Goal: Task Accomplishment & Management: Complete application form

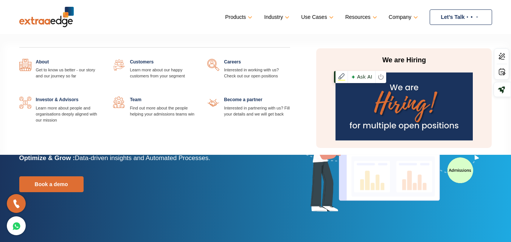
click at [400, 77] on img at bounding box center [403, 107] width 137 height 68
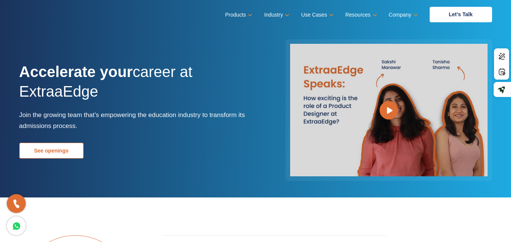
click at [59, 149] on link "See openings" at bounding box center [51, 151] width 64 height 16
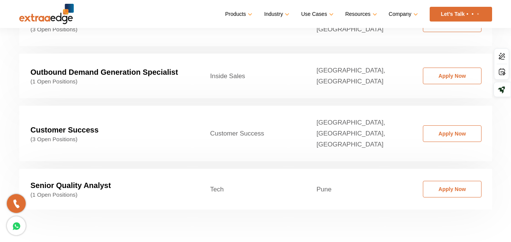
scroll to position [1256, 0]
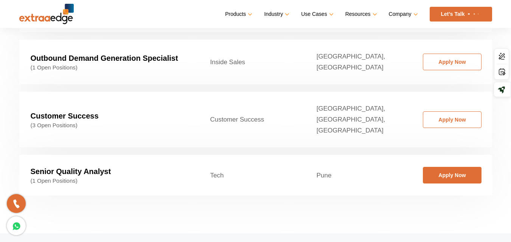
click at [439, 167] on link "Apply Now" at bounding box center [452, 175] width 59 height 17
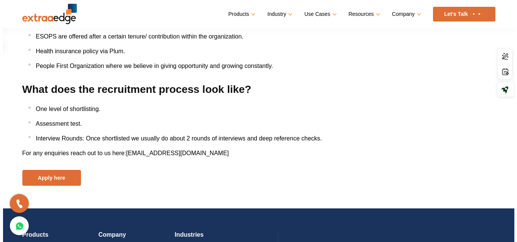
scroll to position [953, 0]
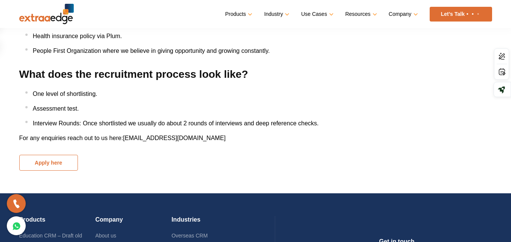
click at [41, 168] on button "Apply here" at bounding box center [48, 163] width 59 height 16
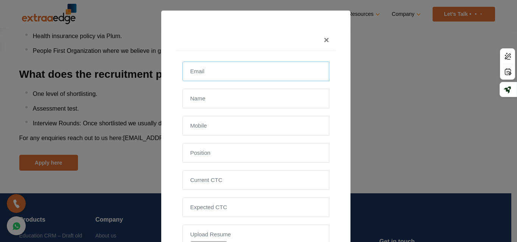
click at [200, 74] on input "email" at bounding box center [255, 72] width 147 height 20
click at [205, 73] on input "[EMAIL_ADDRESS][DOMAIN_NAME]" at bounding box center [255, 72] width 147 height 20
type input "[EMAIL_ADDRESS][DOMAIN_NAME]"
click at [203, 105] on input "text" at bounding box center [255, 99] width 147 height 20
type input "[PERSON_NAME]"
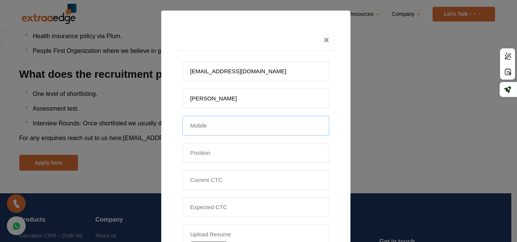
click at [202, 125] on input "text" at bounding box center [255, 126] width 147 height 20
type input "9766680107"
click at [202, 153] on input "text" at bounding box center [255, 153] width 147 height 20
type input "Senior QA analyst"
click at [209, 183] on input "tel" at bounding box center [255, 181] width 147 height 20
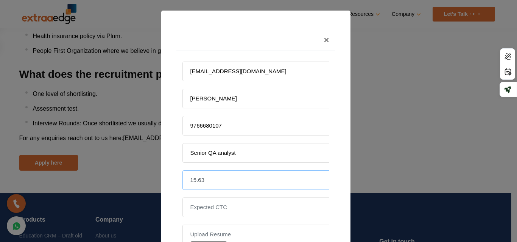
type input "15.63"
click at [210, 205] on input "tel" at bounding box center [255, 208] width 147 height 20
type input "20-21 nego."
click at [202, 232] on label "Upload Resume" at bounding box center [255, 235] width 131 height 8
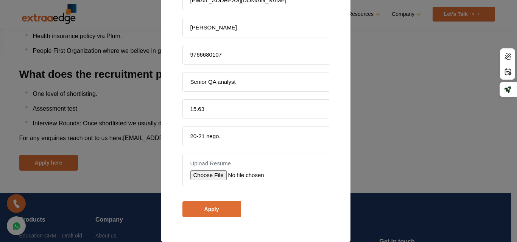
scroll to position [71, 0]
click at [199, 172] on input "file" at bounding box center [243, 175] width 107 height 10
type input "C:\fakepath\Resume_Piyush_S_Kulkarni_SrTestAnalyst_Updated.pdf"
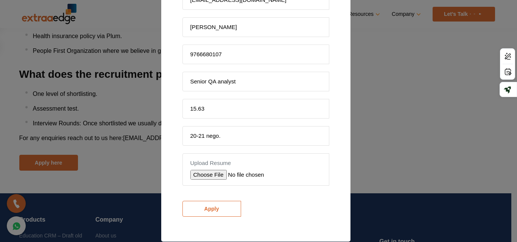
click at [203, 205] on input "Apply" at bounding box center [211, 209] width 59 height 16
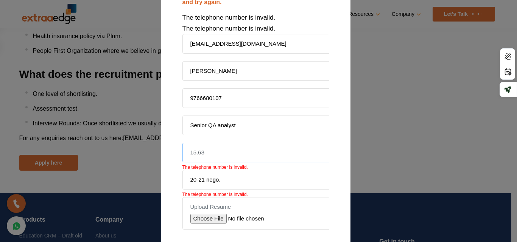
click at [205, 151] on input "15.63" at bounding box center [255, 153] width 147 height 20
type input "1"
click at [207, 154] on input "tel" at bounding box center [255, 153] width 147 height 20
type input "1563000"
click at [220, 186] on input "20-21 nego." at bounding box center [255, 180] width 147 height 20
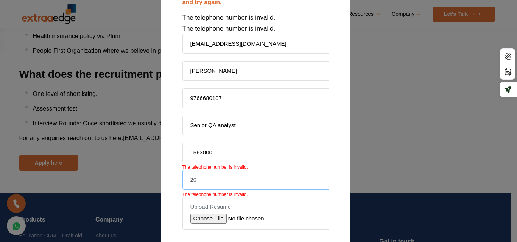
type input "2"
type input "2000000"
click at [332, 197] on div "× One or more fields have an error. Please check and try again. The telephone n…" at bounding box center [255, 123] width 189 height 369
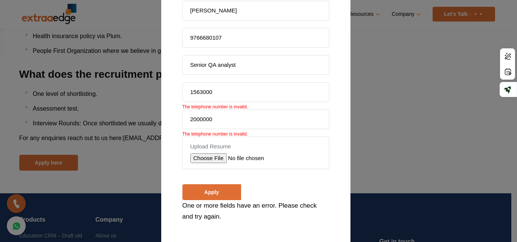
scroll to position [135, 0]
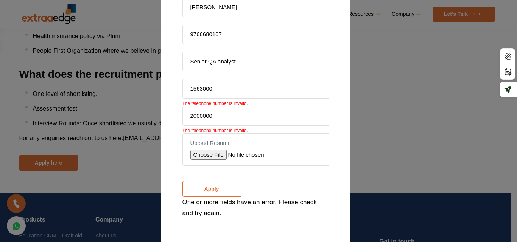
click at [206, 191] on input "Apply" at bounding box center [211, 189] width 59 height 16
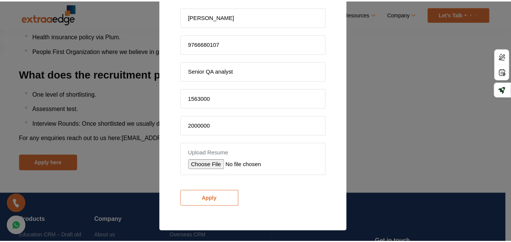
scroll to position [104, 0]
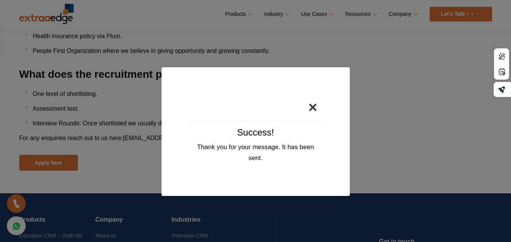
click at [310, 106] on button "×" at bounding box center [312, 107] width 21 height 27
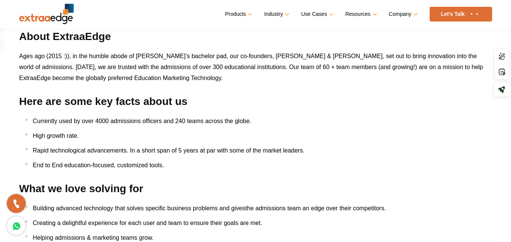
scroll to position [10, 0]
